Goal: Browse casually

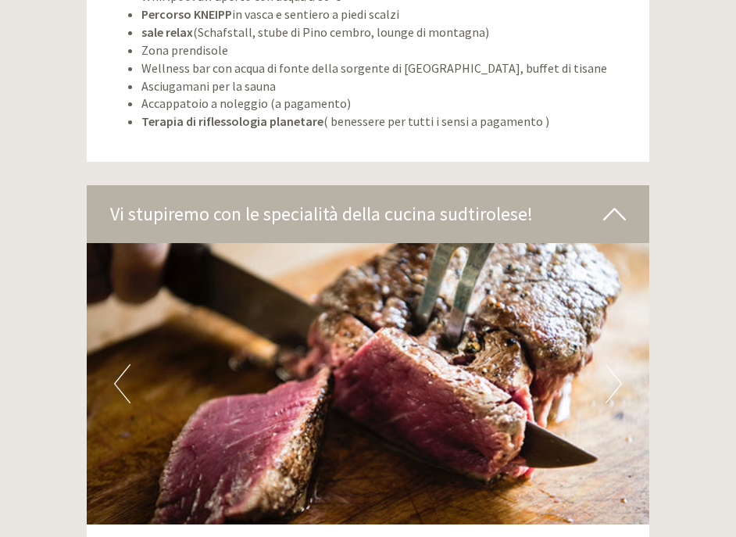
scroll to position [6409, 0]
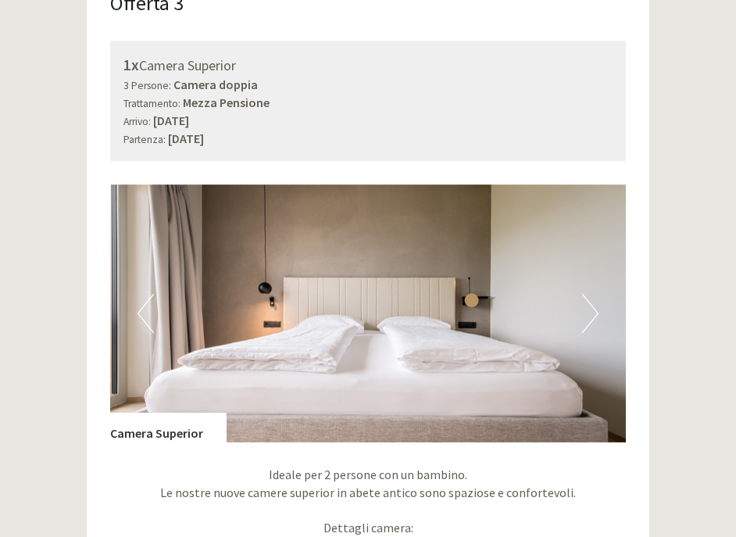
scroll to position [3595, 0]
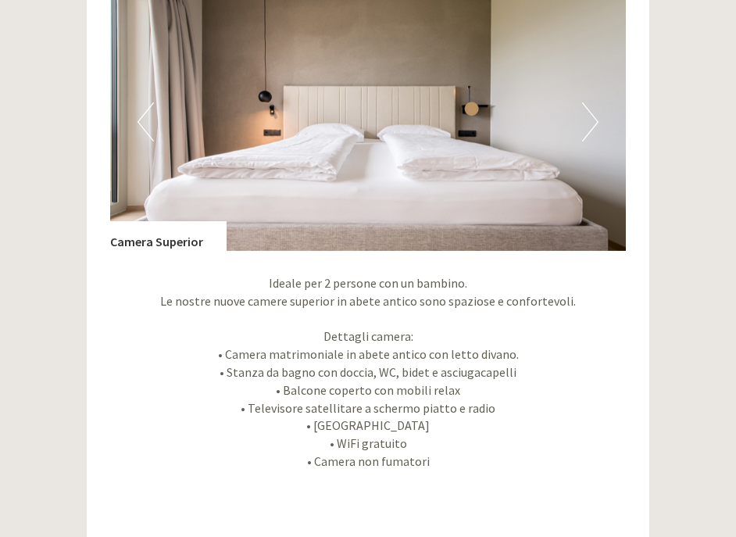
click at [597, 131] on button "Next" at bounding box center [590, 121] width 16 height 39
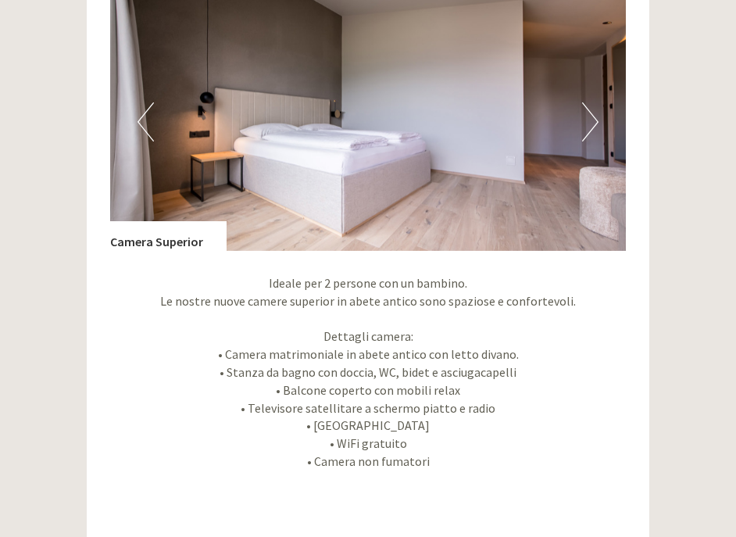
click at [597, 131] on button "Next" at bounding box center [590, 121] width 16 height 39
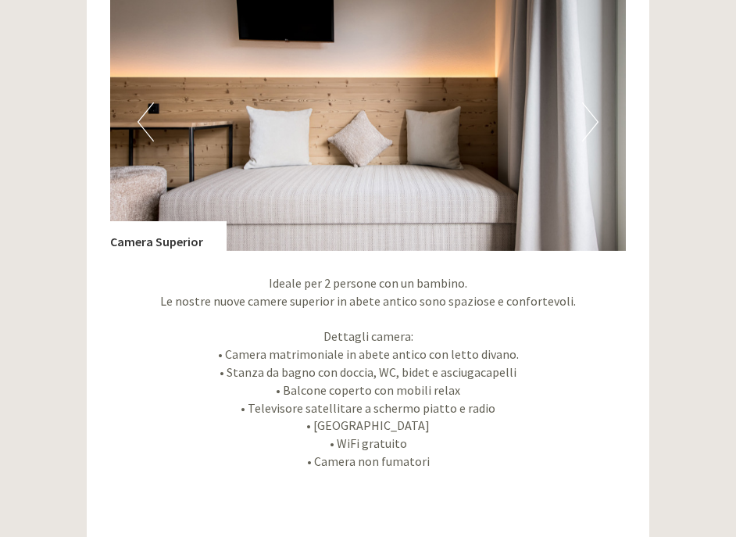
click at [597, 131] on button "Next" at bounding box center [590, 121] width 16 height 39
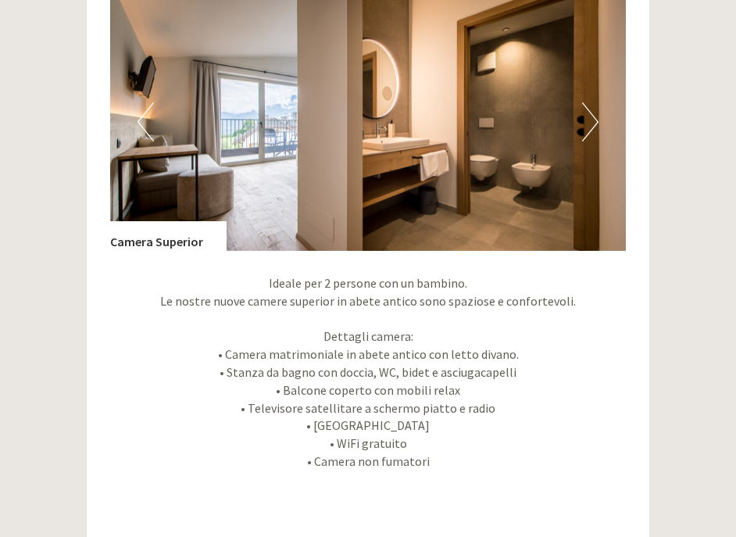
click at [597, 131] on button "Next" at bounding box center [590, 121] width 16 height 39
